Goal: Transaction & Acquisition: Purchase product/service

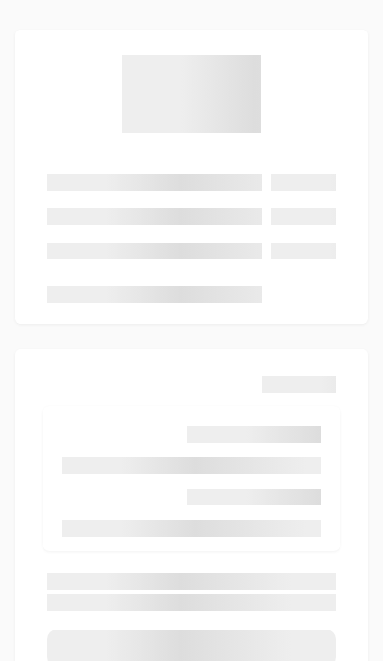
scroll to position [21, 0]
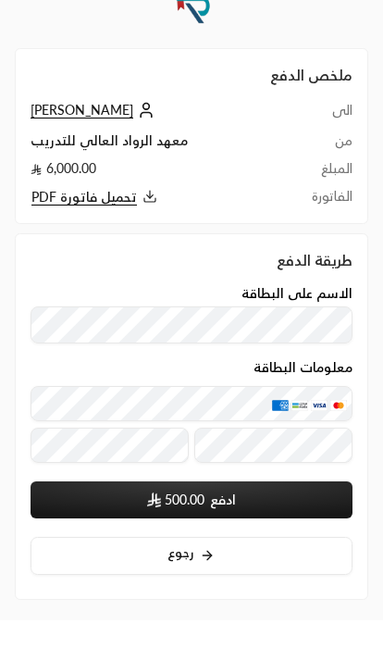
scroll to position [5, 0]
